Goal: Task Accomplishment & Management: Complete application form

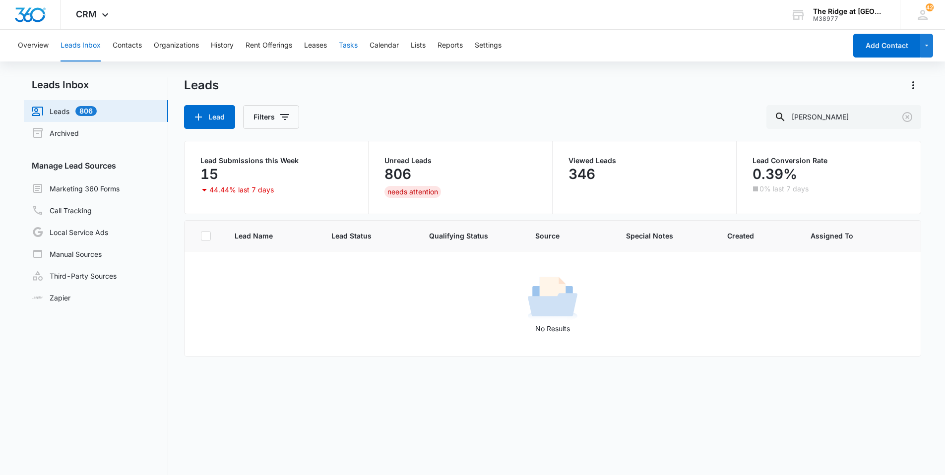
click at [345, 49] on button "Tasks" at bounding box center [348, 46] width 19 height 32
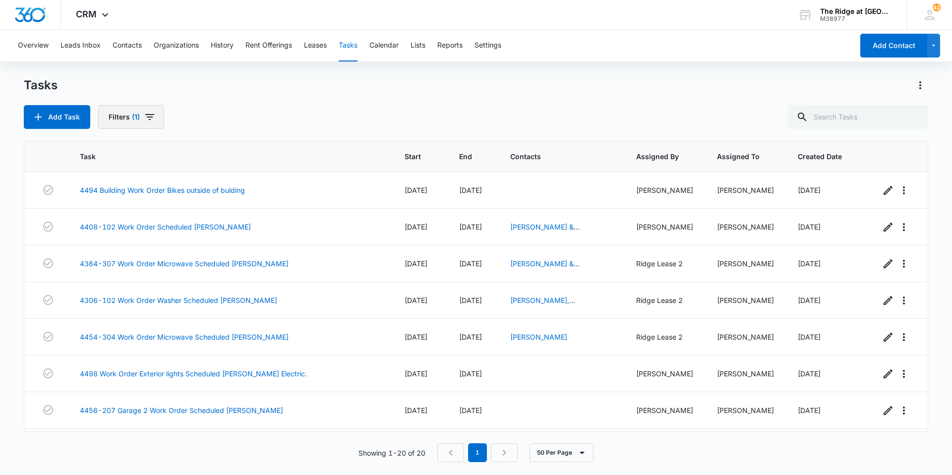
click at [142, 121] on button "Filters (1)" at bounding box center [131, 117] width 66 height 24
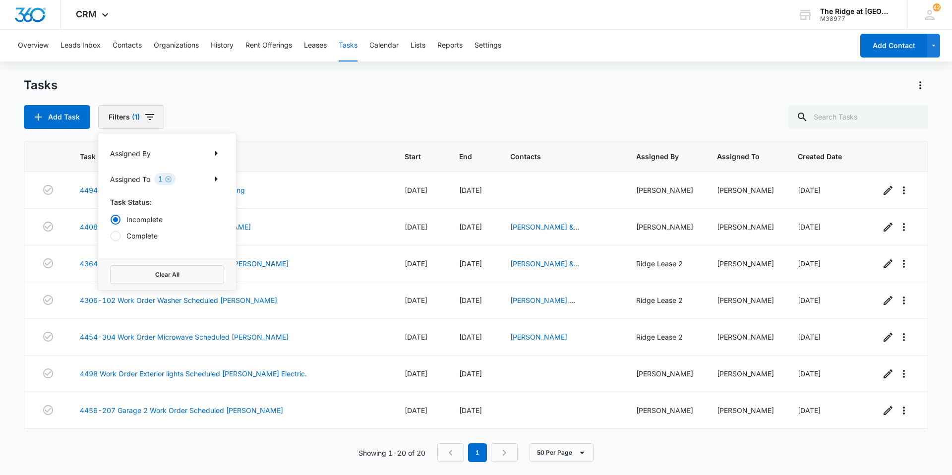
click at [142, 121] on button "Filters (1)" at bounding box center [131, 117] width 66 height 24
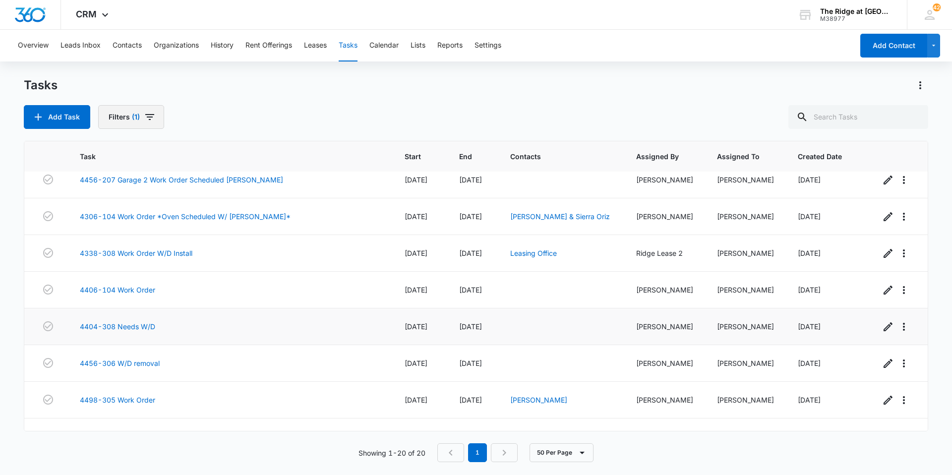
scroll to position [248, 0]
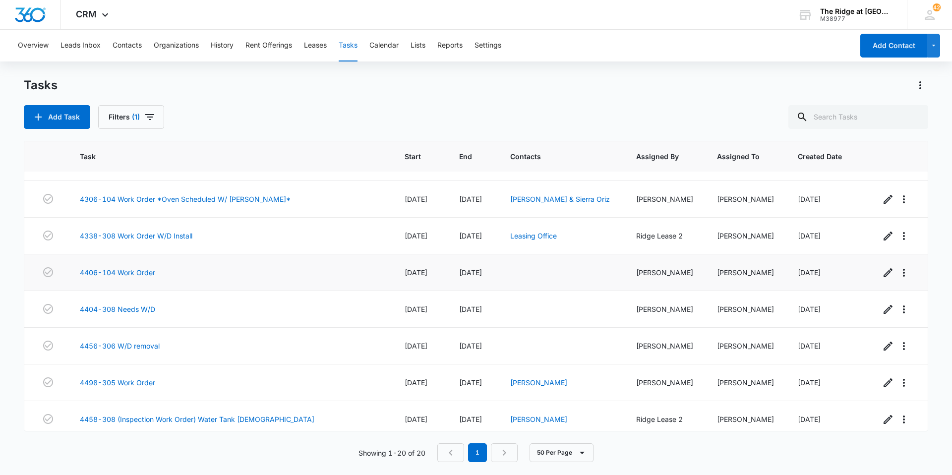
click at [230, 271] on div "4406-104 Work Order" at bounding box center [230, 272] width 301 height 10
click at [102, 273] on link "4406-104 Work Order" at bounding box center [117, 272] width 75 height 10
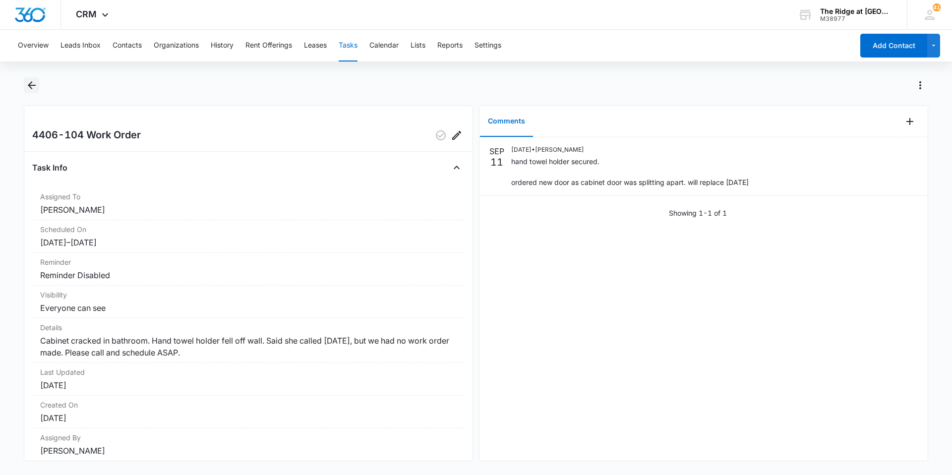
click at [33, 82] on icon "Back" at bounding box center [32, 85] width 12 height 12
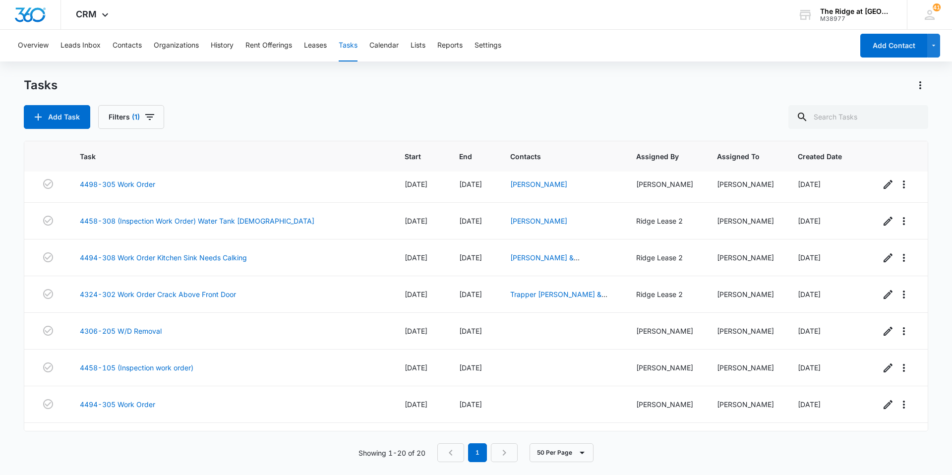
scroll to position [475, 0]
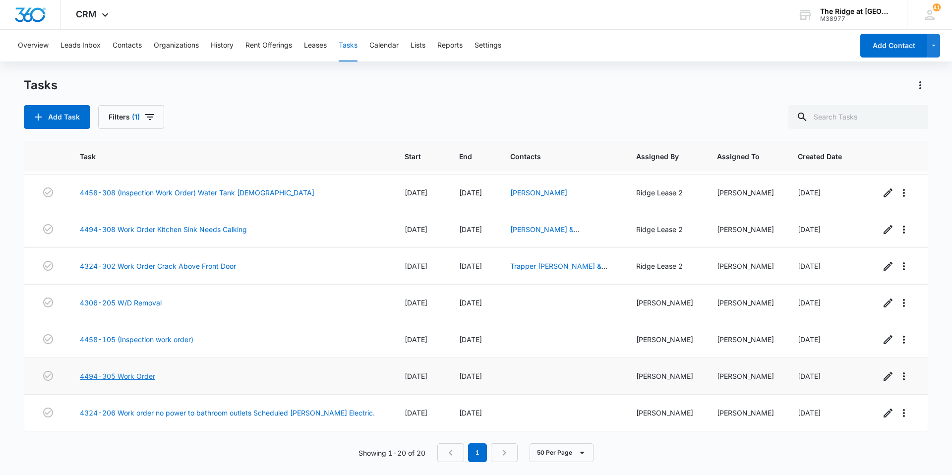
click at [132, 379] on link "4494-305 Work Order" at bounding box center [117, 376] width 75 height 10
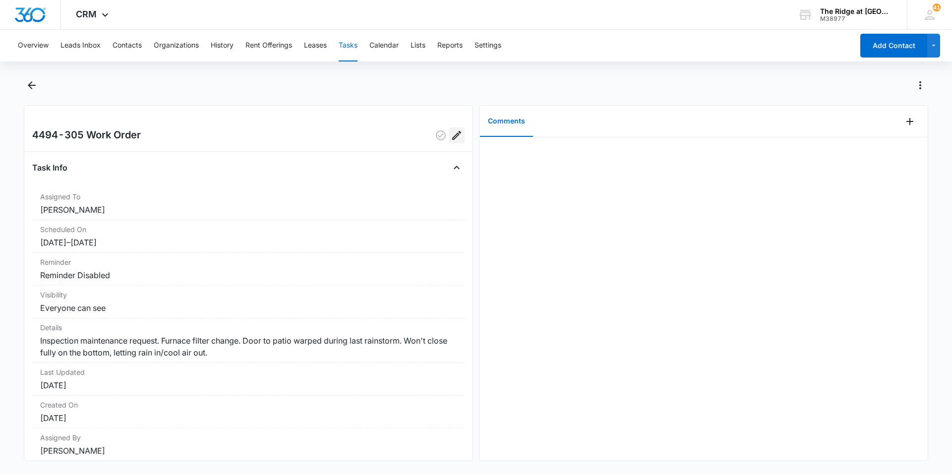
click at [453, 135] on icon "Edit" at bounding box center [457, 135] width 12 height 12
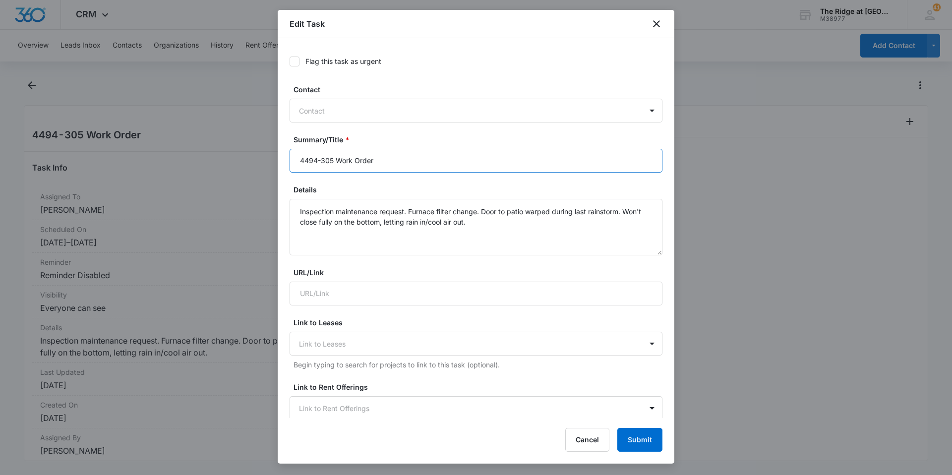
click at [335, 160] on input "4494-305 Work Order" at bounding box center [476, 161] width 373 height 24
drag, startPoint x: 390, startPoint y: 164, endPoint x: 335, endPoint y: 157, distance: 54.9
click at [335, 157] on input "4494-305 Work Order" at bounding box center [476, 161] width 373 height 24
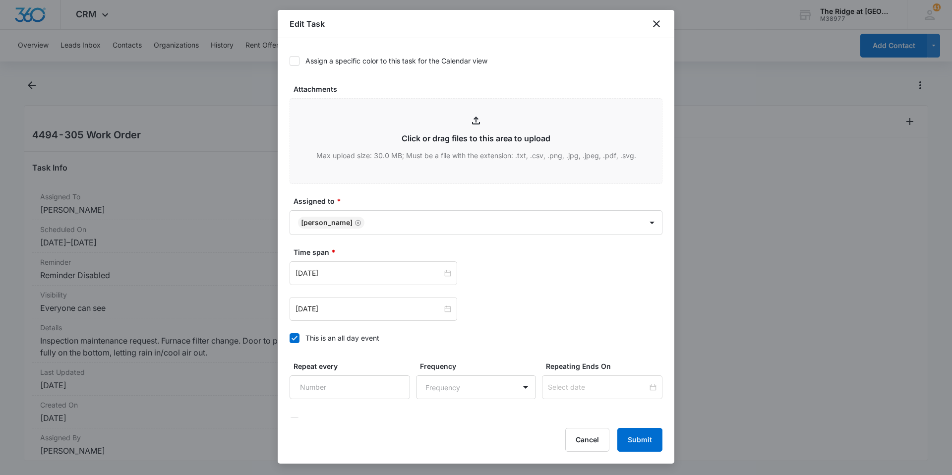
scroll to position [462, 0]
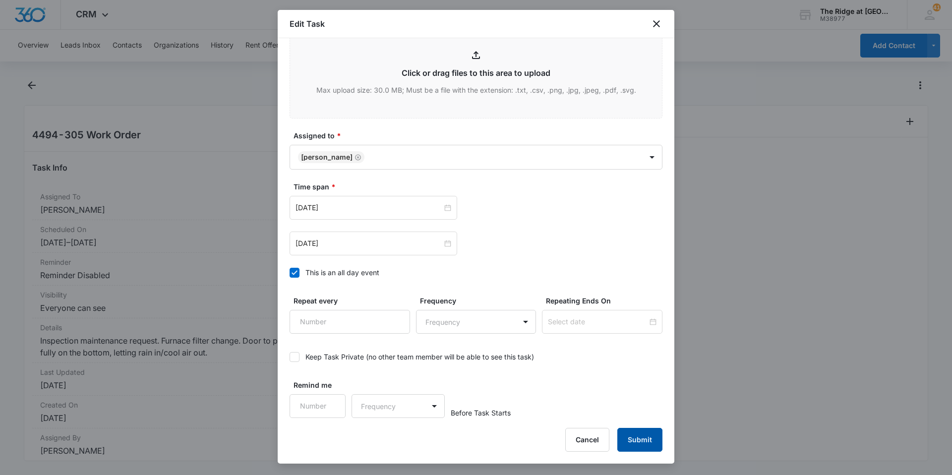
type input "4494-305 Inspection Request"
click at [640, 447] on button "Submit" at bounding box center [640, 440] width 45 height 24
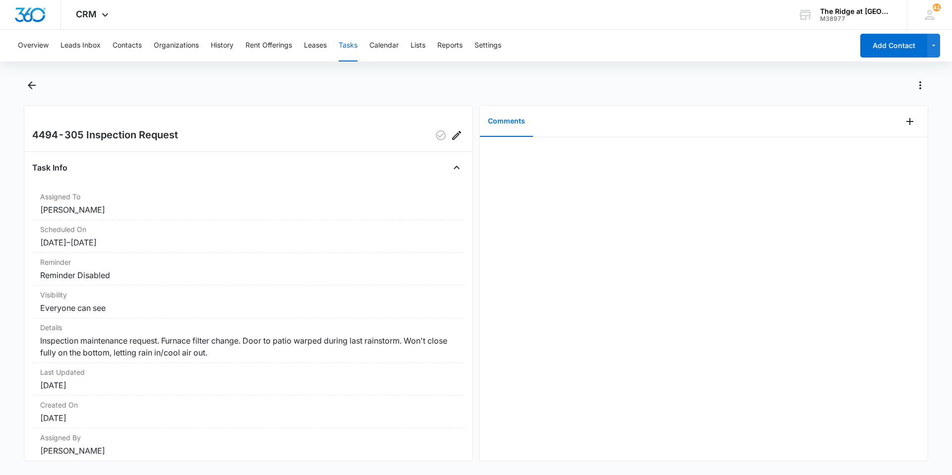
click at [357, 45] on button "Tasks" at bounding box center [348, 46] width 19 height 32
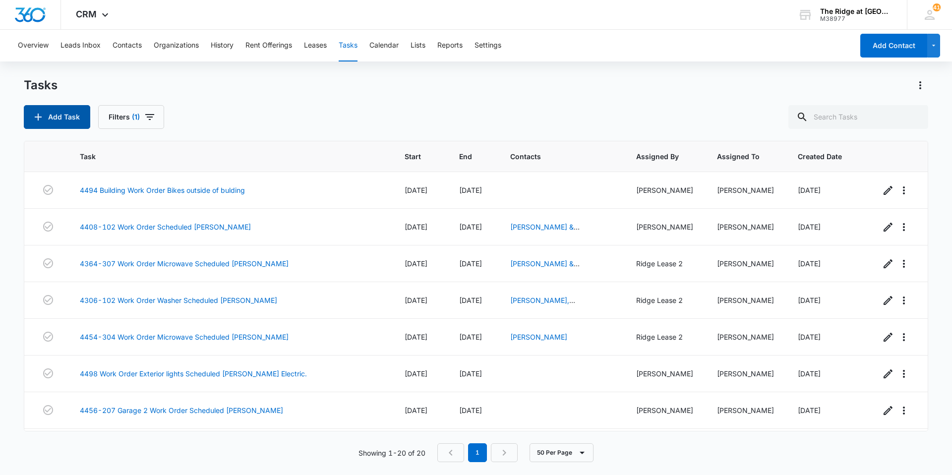
click at [78, 124] on button "Add Task" at bounding box center [57, 117] width 66 height 24
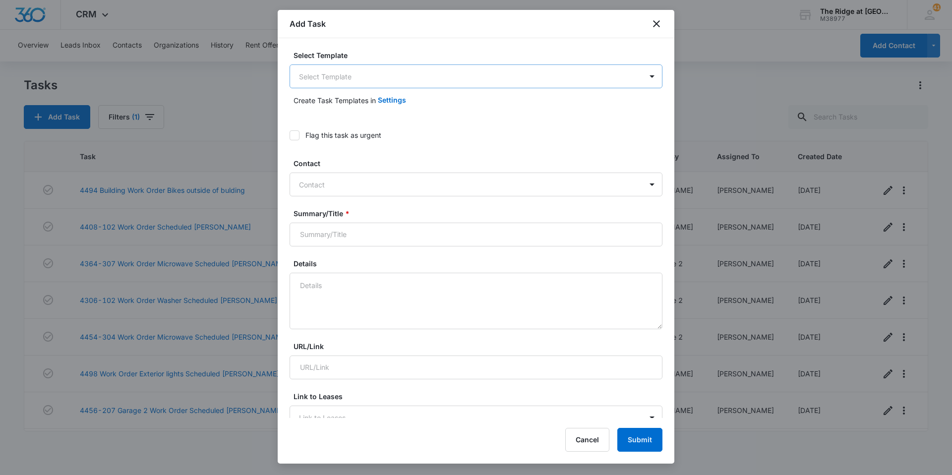
click at [353, 75] on body "CRM Apps Reputation Websites Forms CRM Email Social Content Intelligence Files …" at bounding box center [476, 237] width 952 height 475
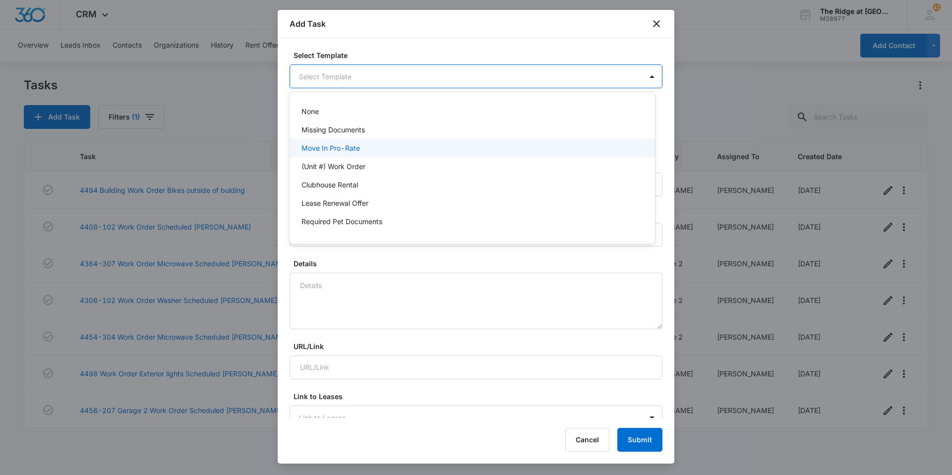
click at [341, 162] on p "(Unit #) Work Order" at bounding box center [334, 166] width 64 height 10
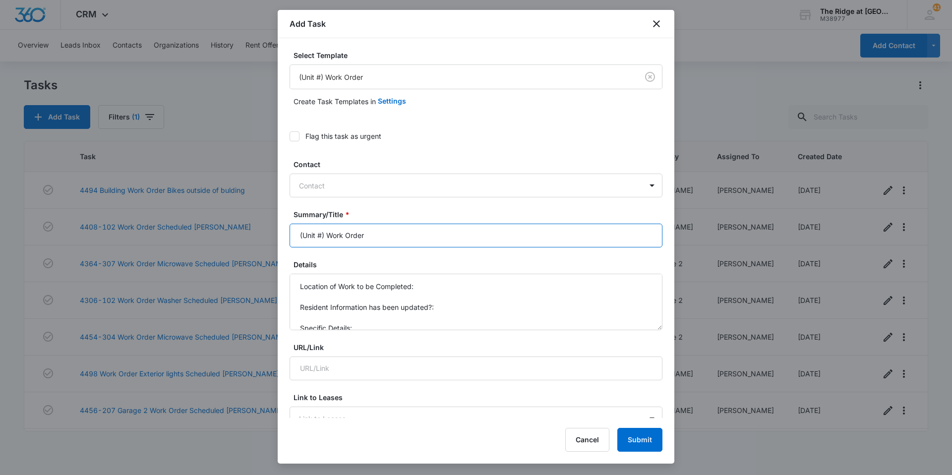
click at [327, 236] on input "(Unit #) Work Order" at bounding box center [476, 236] width 373 height 24
type input "4454-303 Work Order"
drag, startPoint x: 355, startPoint y: 330, endPoint x: 291, endPoint y: 273, distance: 85.7
click at [291, 273] on div "Details Location of Work to be Completed: Resident Information has been updated…" at bounding box center [476, 294] width 373 height 71
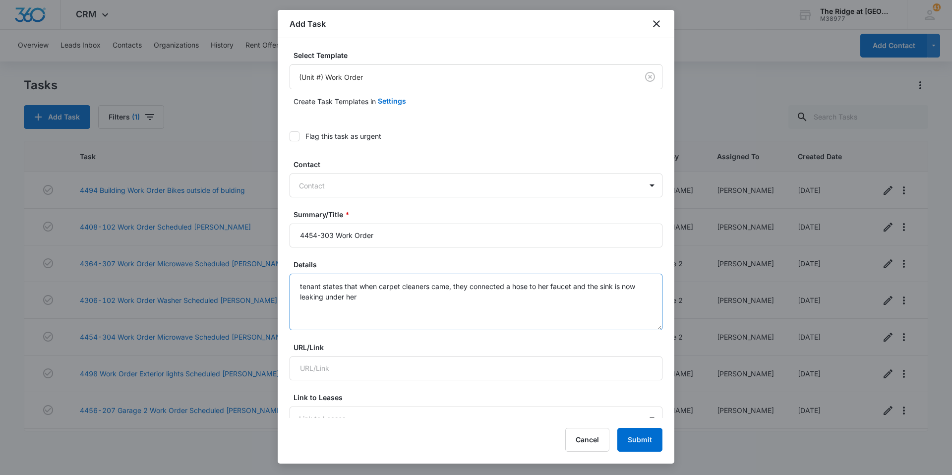
click at [369, 299] on textarea "tenant states that when carpet cleaners came, they connected a hose to her fauc…" at bounding box center [476, 302] width 373 height 57
drag, startPoint x: 550, startPoint y: 285, endPoint x: 556, endPoint y: 289, distance: 7.6
click at [550, 285] on textarea "tenant states that when carpet cleaners came, they connected a hose to her fauc…" at bounding box center [476, 302] width 373 height 57
click at [423, 305] on textarea "tenant states that when carpet cleaners came, they connected a hose to her bath…" at bounding box center [476, 302] width 373 height 57
click at [302, 286] on textarea "tenant states that when carpet cleaners came, they connected a hose to her bath…" at bounding box center [476, 302] width 373 height 57
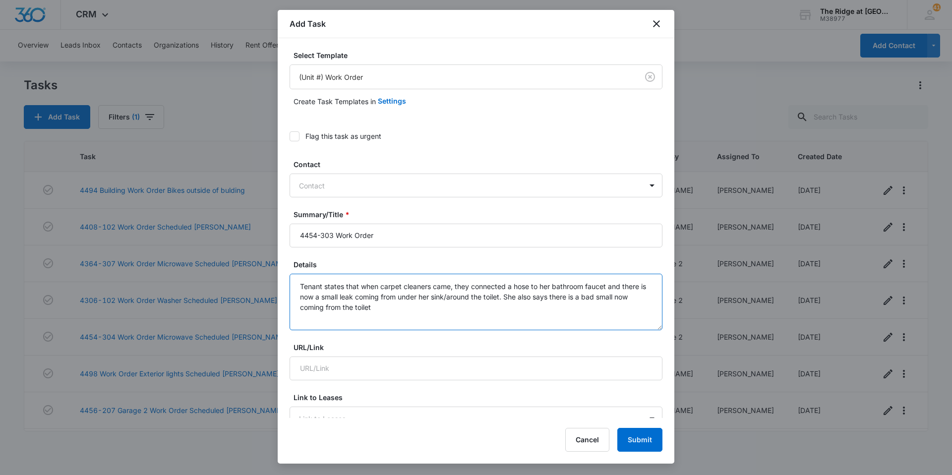
click at [448, 311] on textarea "Tenant states that when carpet cleaners came, they connected a hose to her bath…" at bounding box center [476, 302] width 373 height 57
click at [621, 299] on textarea "Tenant states that when carpet cleaners came, they connected a hose to her bath…" at bounding box center [476, 302] width 373 height 57
click at [408, 309] on textarea "Tenant states that when carpet cleaners came, they connected a hose to her bath…" at bounding box center [476, 302] width 373 height 57
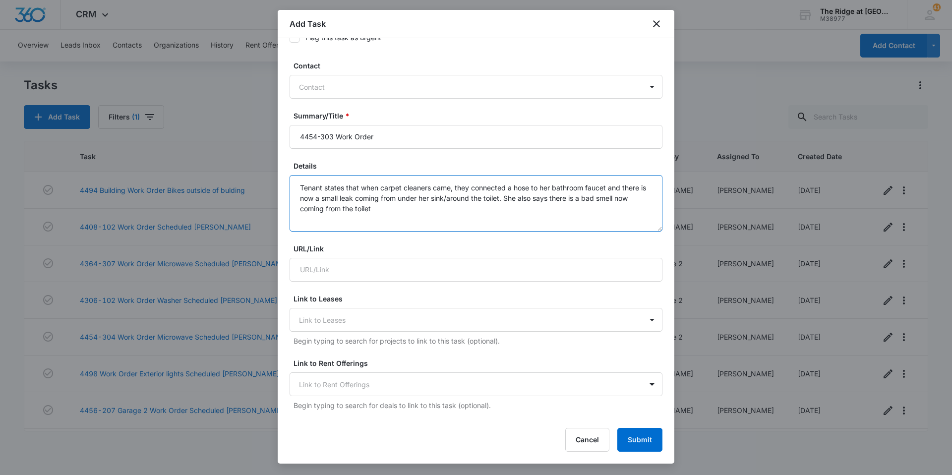
scroll to position [99, 0]
click at [398, 209] on textarea "Tenant states that when carpet cleaners came, they connected a hose to her bath…" at bounding box center [476, 203] width 373 height 57
click at [425, 212] on textarea "Tenant states that when carpet cleaners came, they connected a hose to her bath…" at bounding box center [476, 203] width 373 height 57
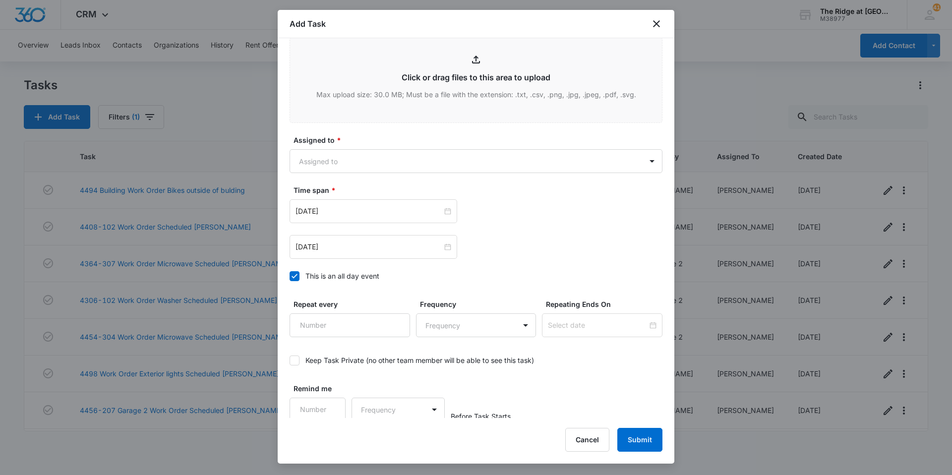
scroll to position [536, 0]
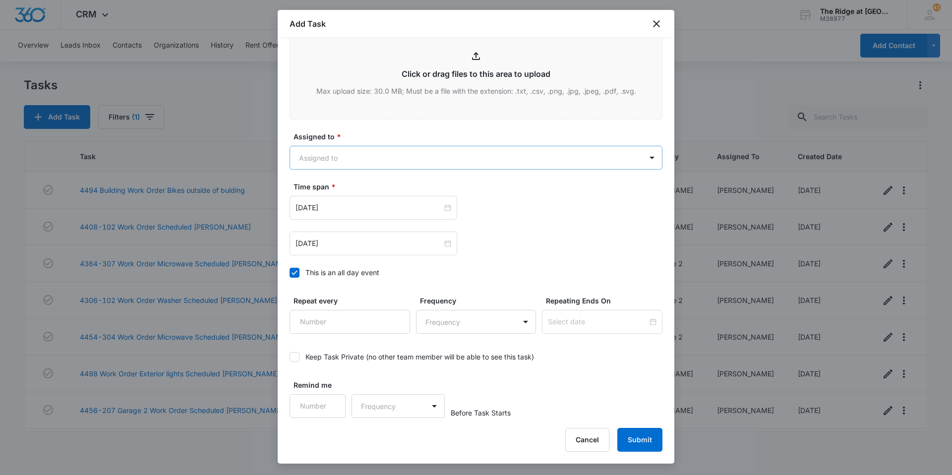
type textarea "Tenant states that when carpet cleaners came, they connected a hose to her bath…"
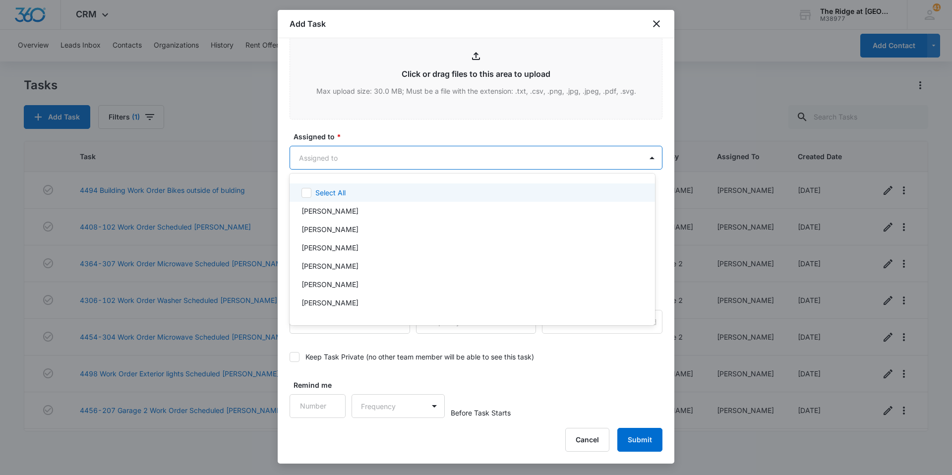
click at [363, 156] on body "CRM Apps Reputation Websites Forms CRM Email Social Content Intelligence Files …" at bounding box center [476, 237] width 952 height 475
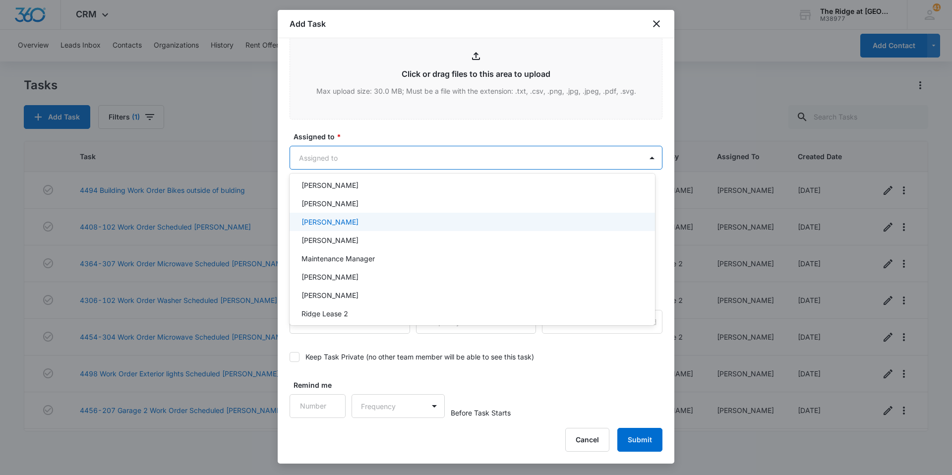
scroll to position [107, 0]
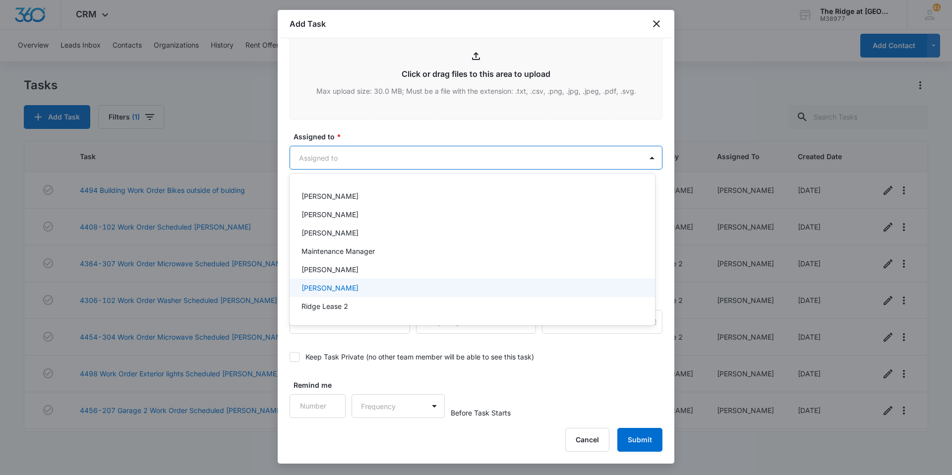
click at [348, 287] on div "[PERSON_NAME]" at bounding box center [472, 288] width 340 height 10
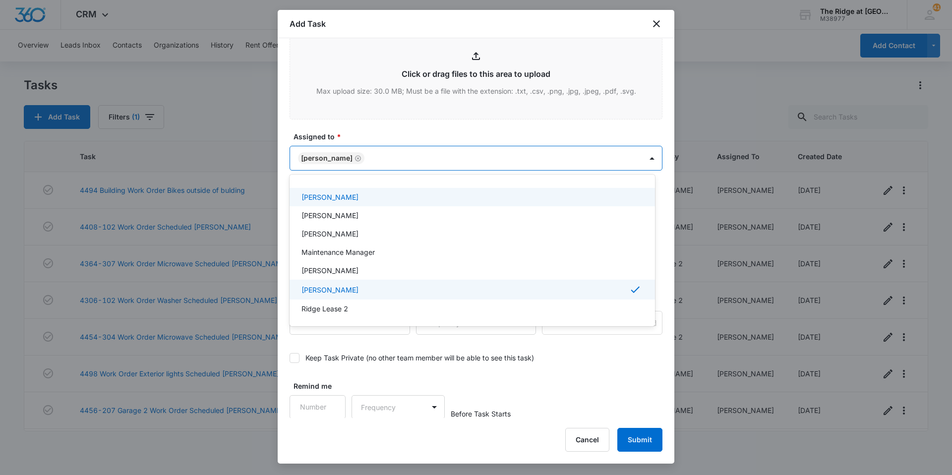
click at [425, 131] on div at bounding box center [476, 237] width 952 height 475
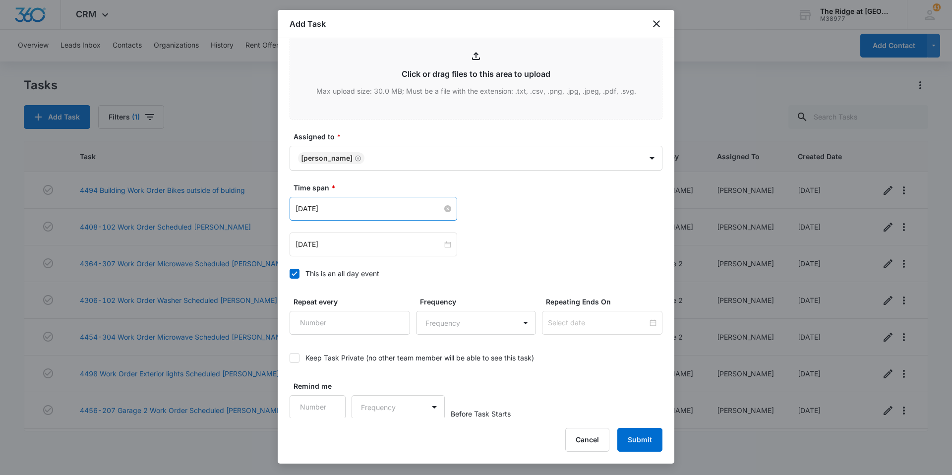
click at [416, 210] on input "[DATE]" at bounding box center [369, 208] width 147 height 11
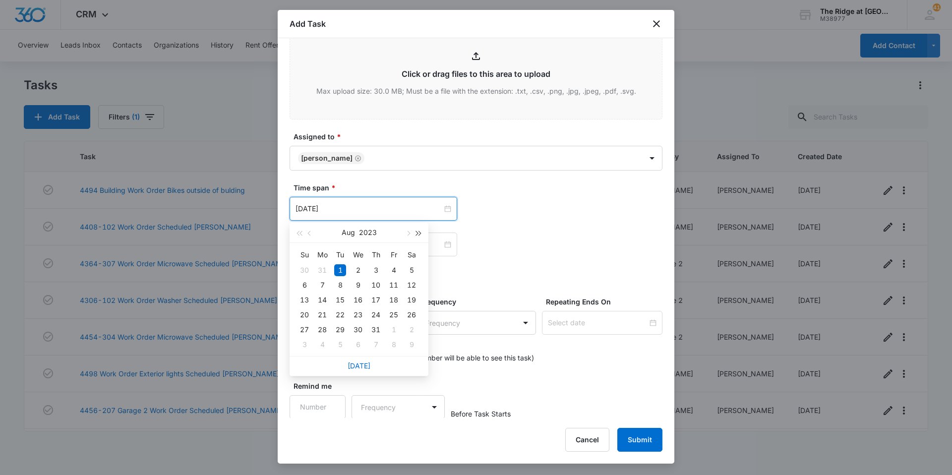
click at [417, 234] on span "button" at bounding box center [419, 233] width 5 height 5
click at [300, 233] on span "button" at bounding box center [299, 233] width 5 height 5
click at [406, 234] on span "button" at bounding box center [407, 233] width 5 height 5
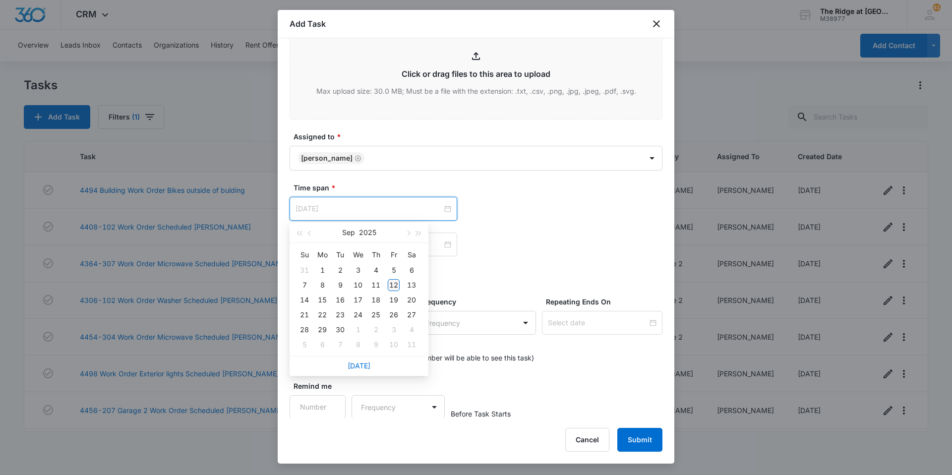
type input "[DATE]"
click at [393, 286] on div "12" at bounding box center [394, 285] width 12 height 12
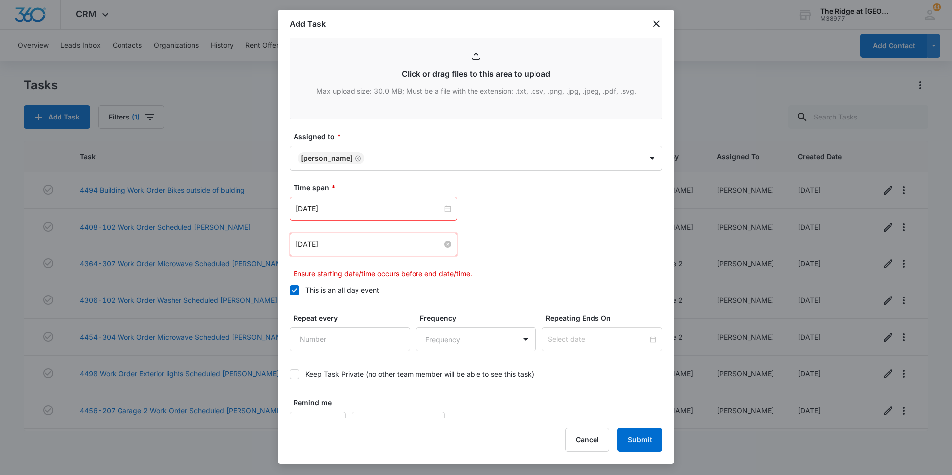
click at [352, 244] on input "[DATE]" at bounding box center [369, 244] width 147 height 11
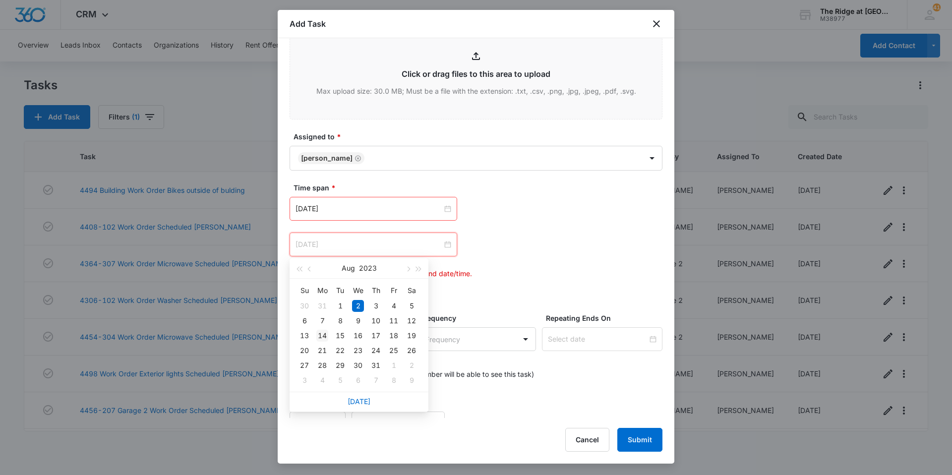
click at [324, 334] on div "14" at bounding box center [322, 336] width 12 height 12
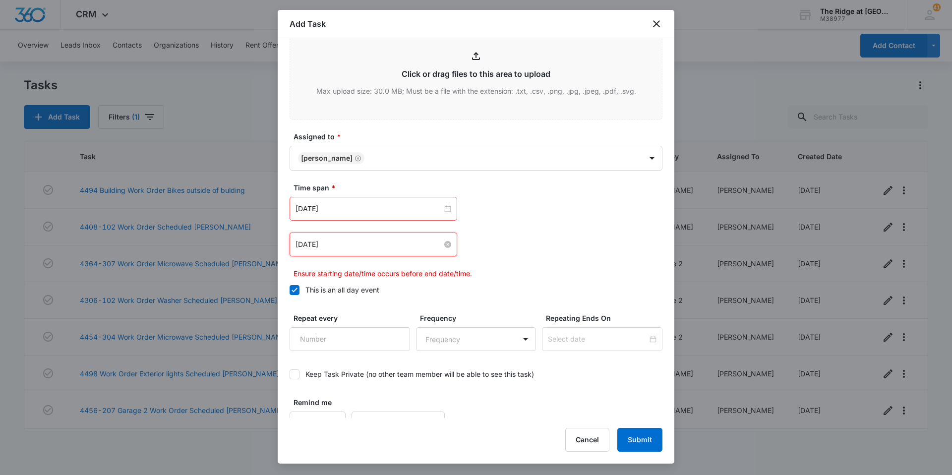
click at [427, 250] on input "[DATE]" at bounding box center [369, 244] width 147 height 11
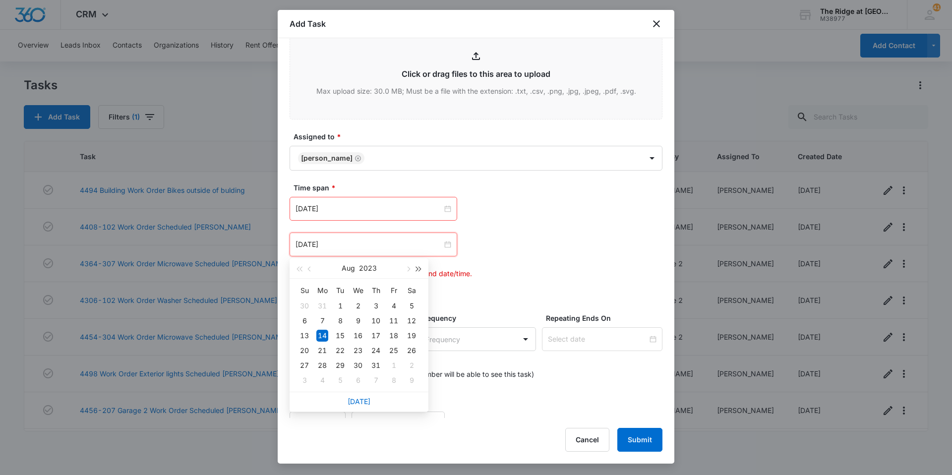
click at [418, 271] on span "button" at bounding box center [419, 269] width 5 height 5
click at [419, 269] on span "button" at bounding box center [419, 269] width 5 height 5
click at [409, 267] on button "button" at bounding box center [407, 268] width 11 height 20
type input "[DATE]"
click at [323, 332] on div "15" at bounding box center [322, 336] width 12 height 12
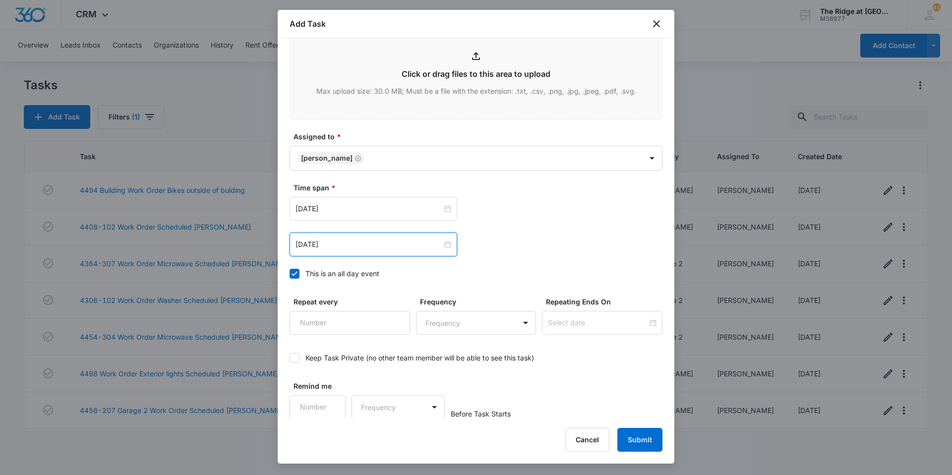
scroll to position [537, 0]
click at [640, 438] on button "Submit" at bounding box center [640, 440] width 45 height 24
